Goal: Task Accomplishment & Management: Manage account settings

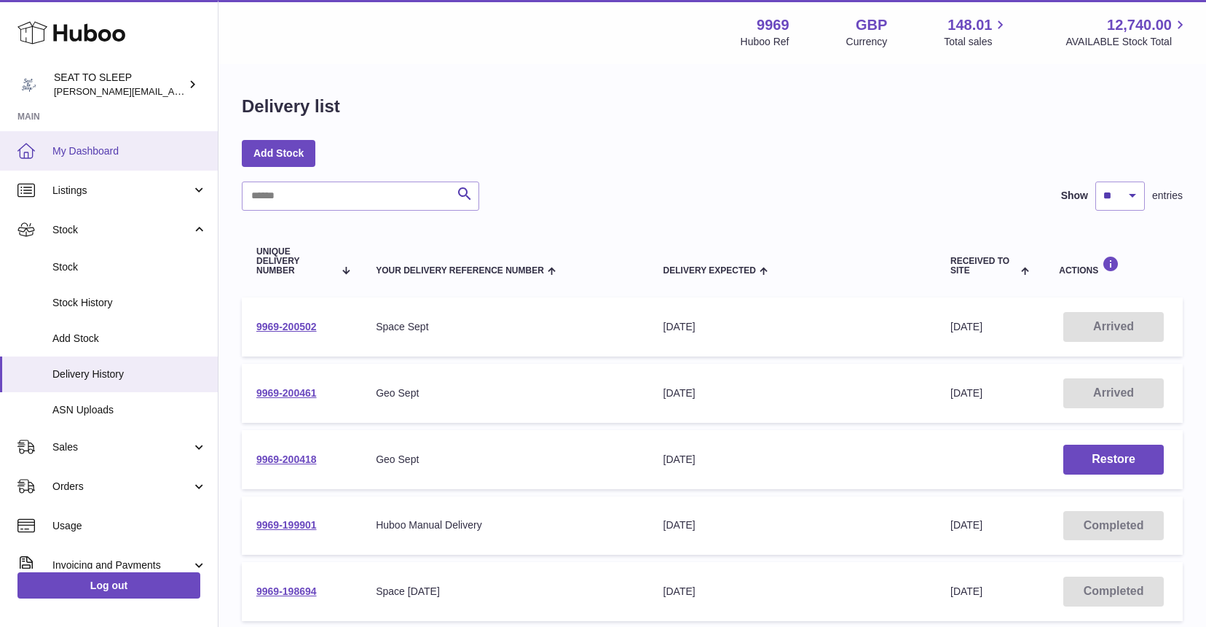
click at [102, 146] on span "My Dashboard" at bounding box center [129, 151] width 154 height 14
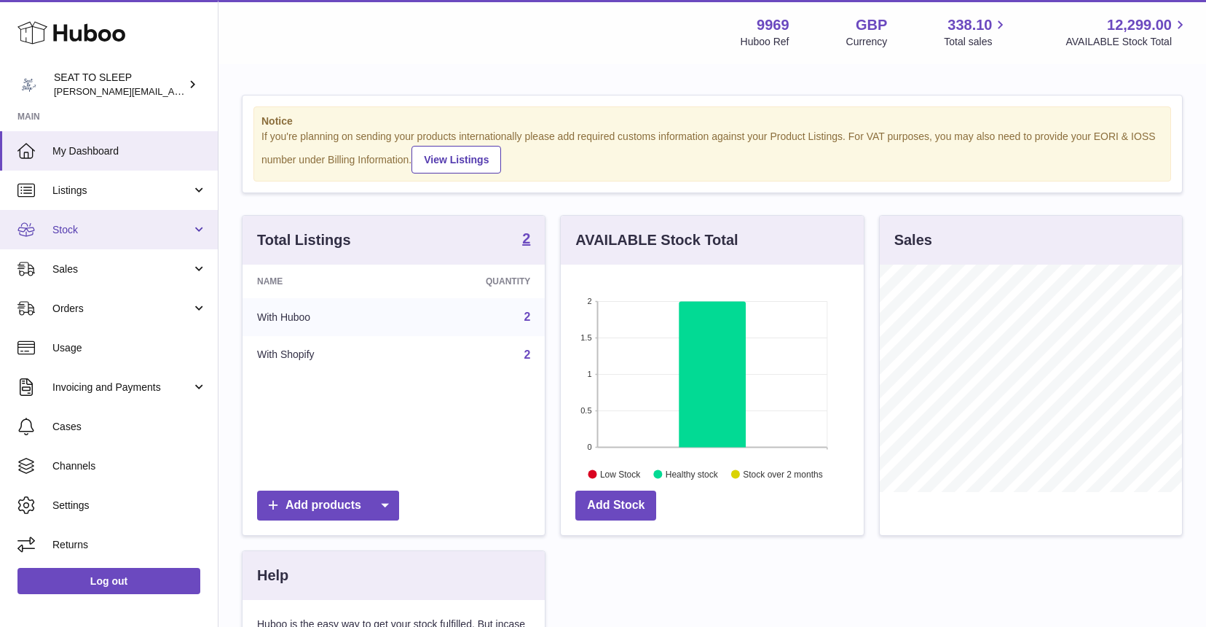
click at [88, 227] on span "Stock" at bounding box center [121, 230] width 139 height 14
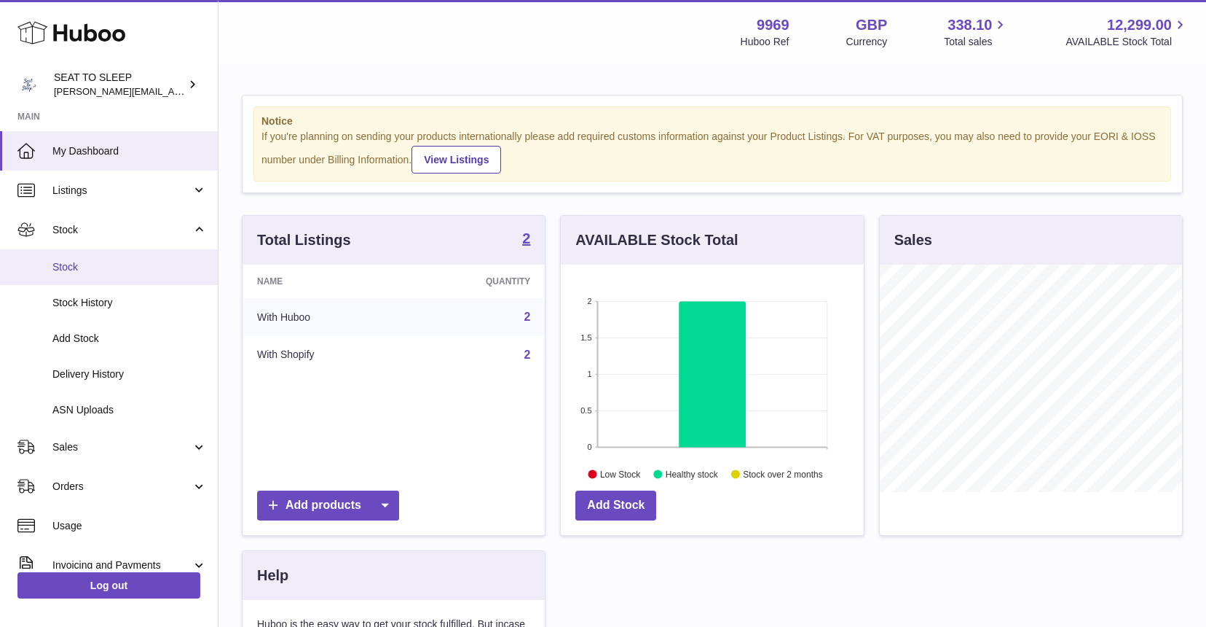
click at [86, 263] on span "Stock" at bounding box center [129, 267] width 154 height 14
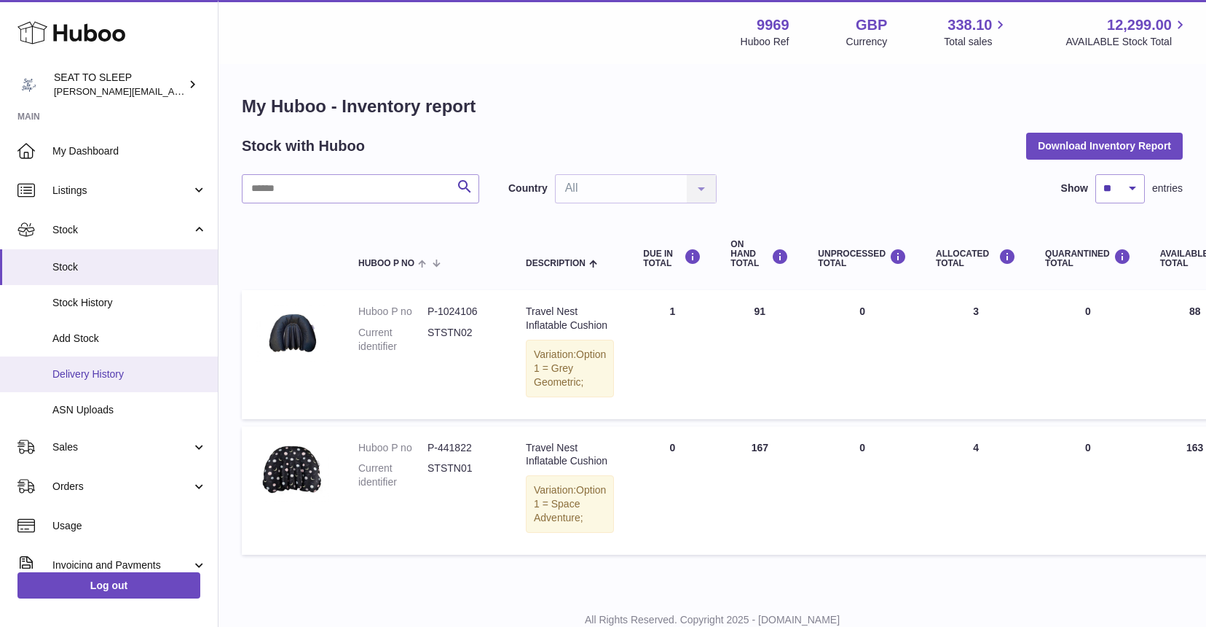
click at [90, 378] on link "Delivery History" at bounding box center [109, 374] width 218 height 36
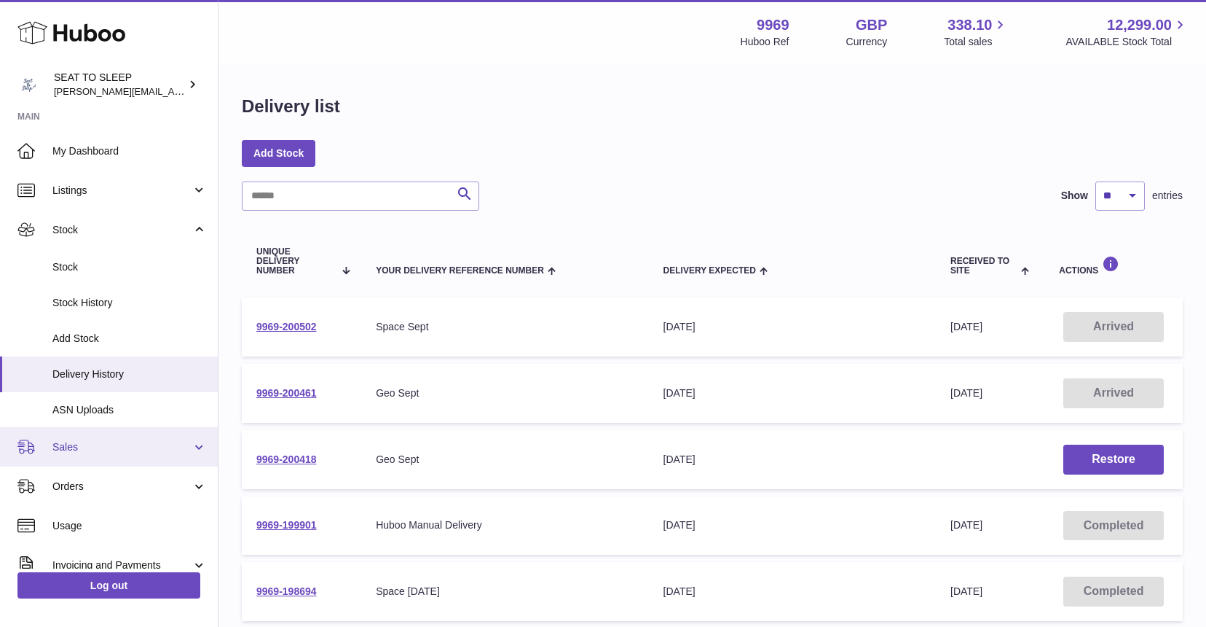
click at [83, 440] on span "Sales" at bounding box center [121, 447] width 139 height 14
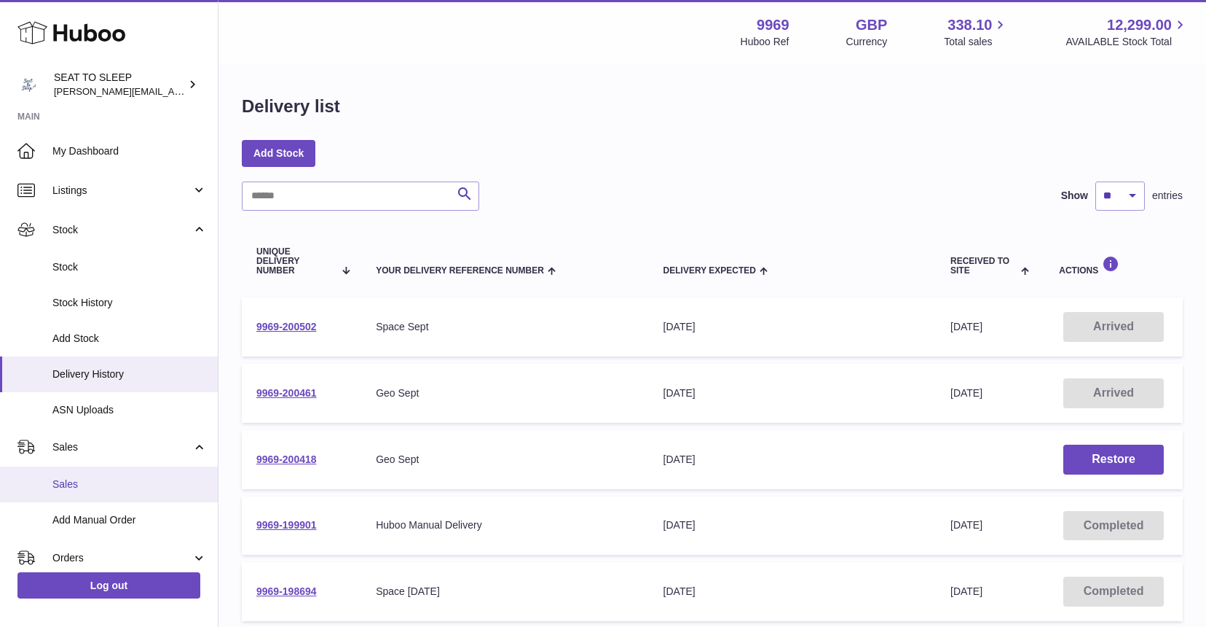
click at [76, 477] on span "Sales" at bounding box center [129, 484] width 154 height 14
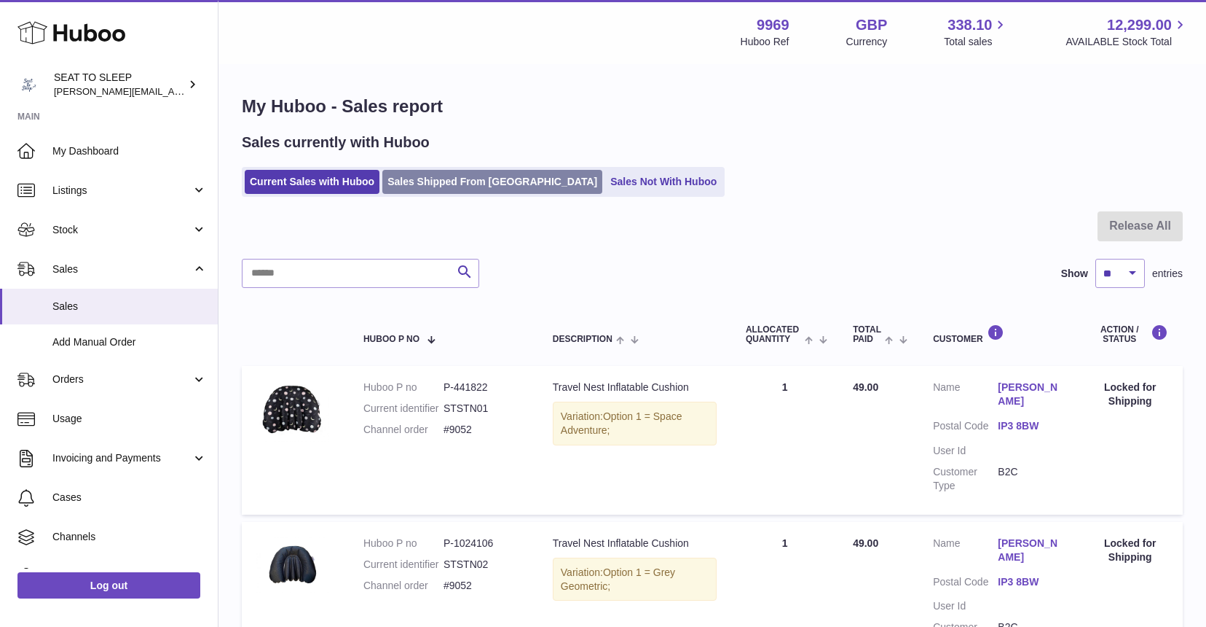
click at [413, 182] on link "Sales Shipped From [GEOGRAPHIC_DATA]" at bounding box center [492, 182] width 220 height 24
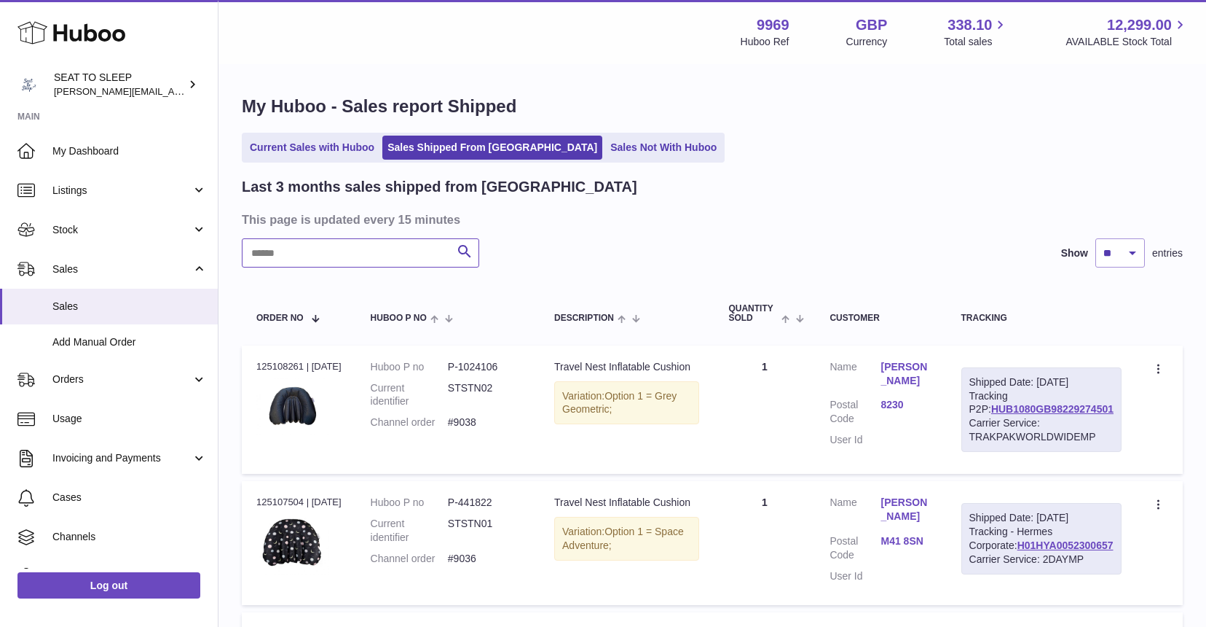
click at [287, 263] on input "text" at bounding box center [360, 252] width 237 height 29
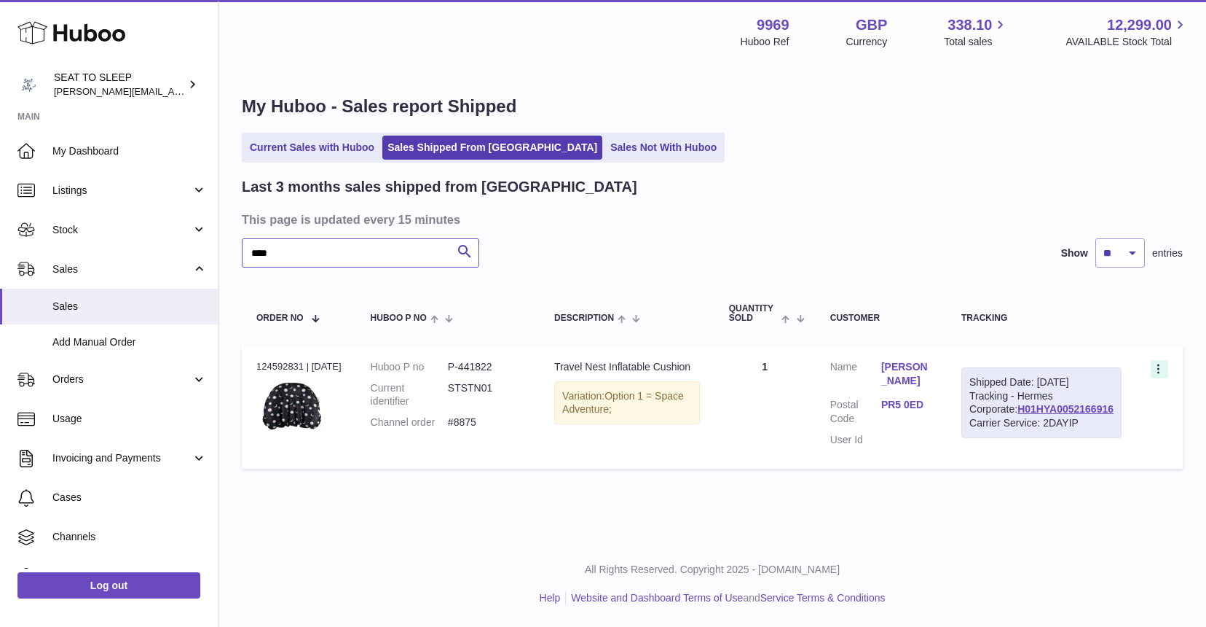
type input "****"
click at [1162, 370] on icon at bounding box center [1160, 370] width 17 height 15
click at [1088, 433] on li "Duplicate Order" at bounding box center [1096, 432] width 146 height 31
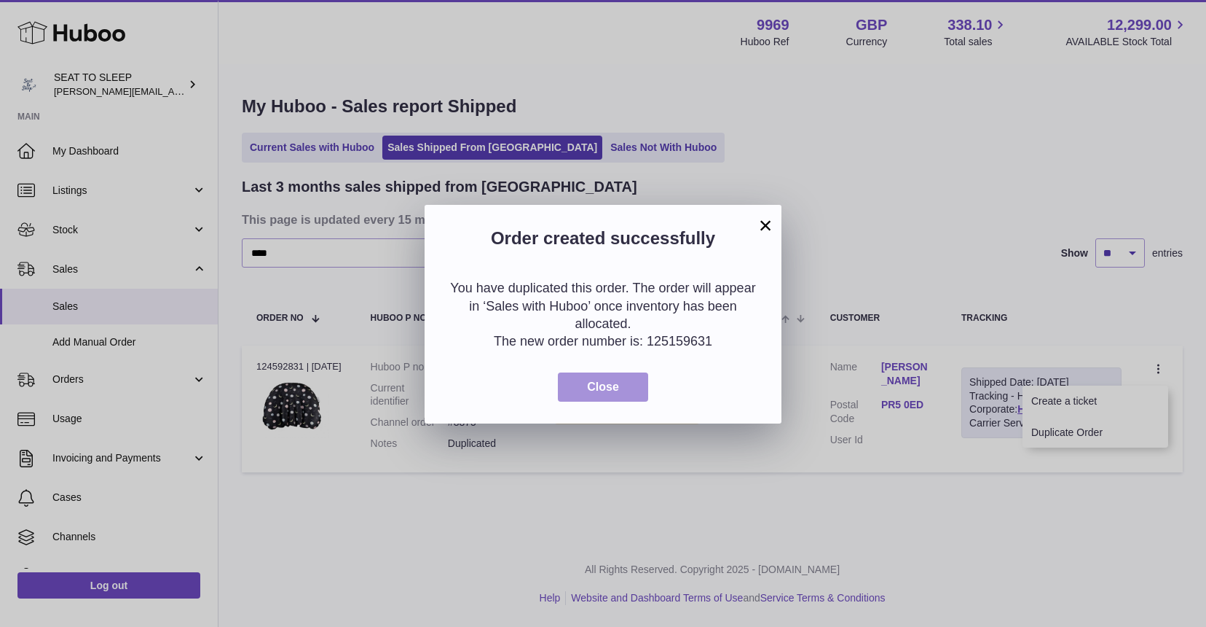
click at [623, 381] on button "Close" at bounding box center [603, 387] width 90 height 30
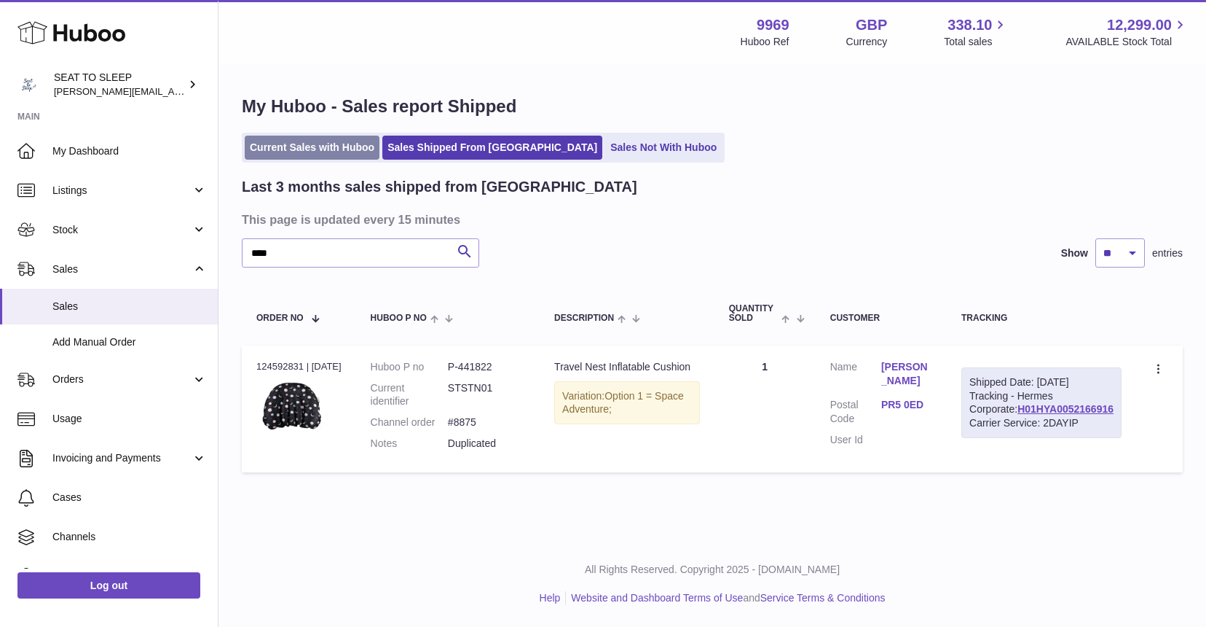
click at [295, 146] on link "Current Sales with Huboo" at bounding box center [312, 148] width 135 height 24
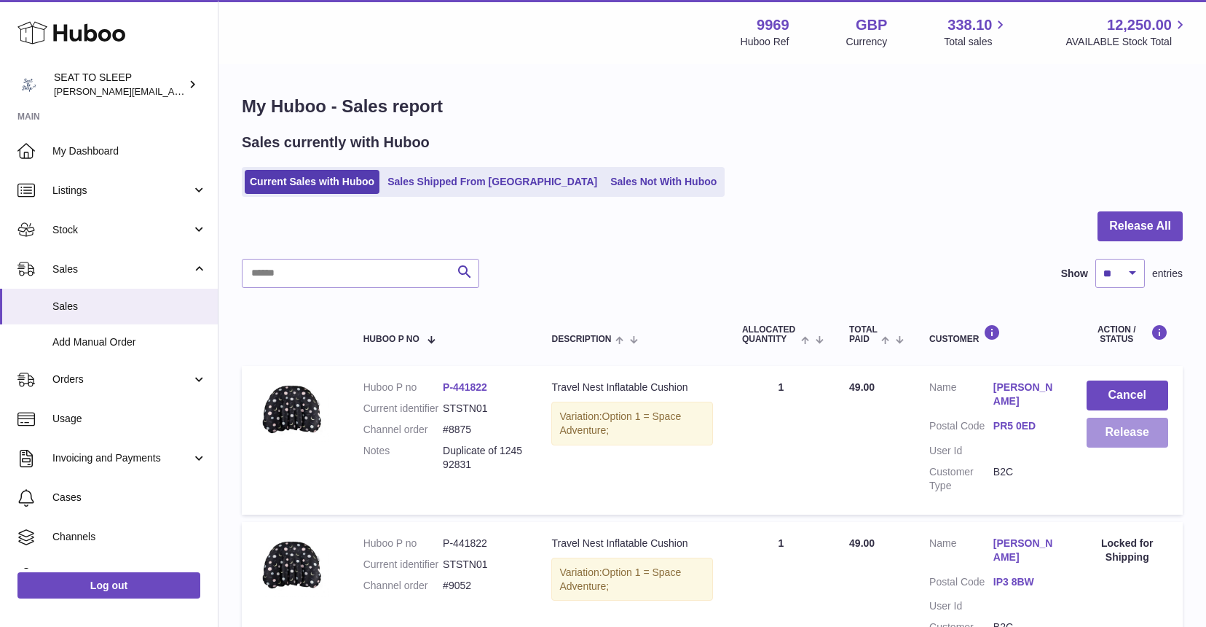
click at [1143, 430] on button "Release" at bounding box center [1128, 432] width 82 height 30
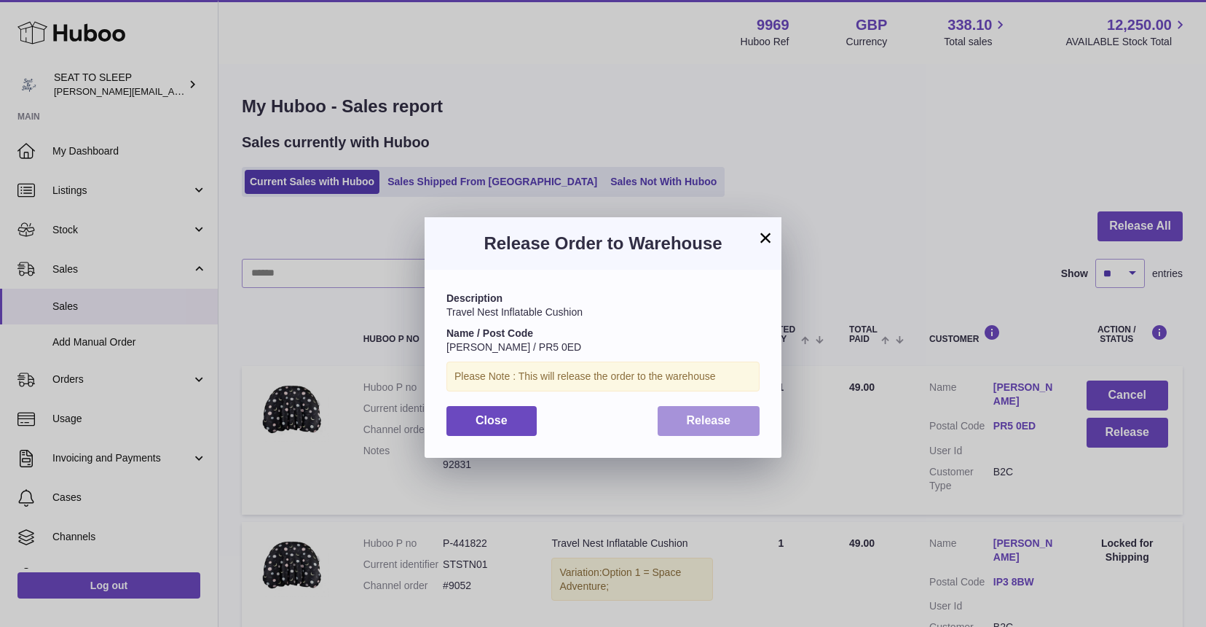
click at [712, 416] on span "Release" at bounding box center [709, 420] width 44 height 12
